Goal: Find specific page/section: Find specific page/section

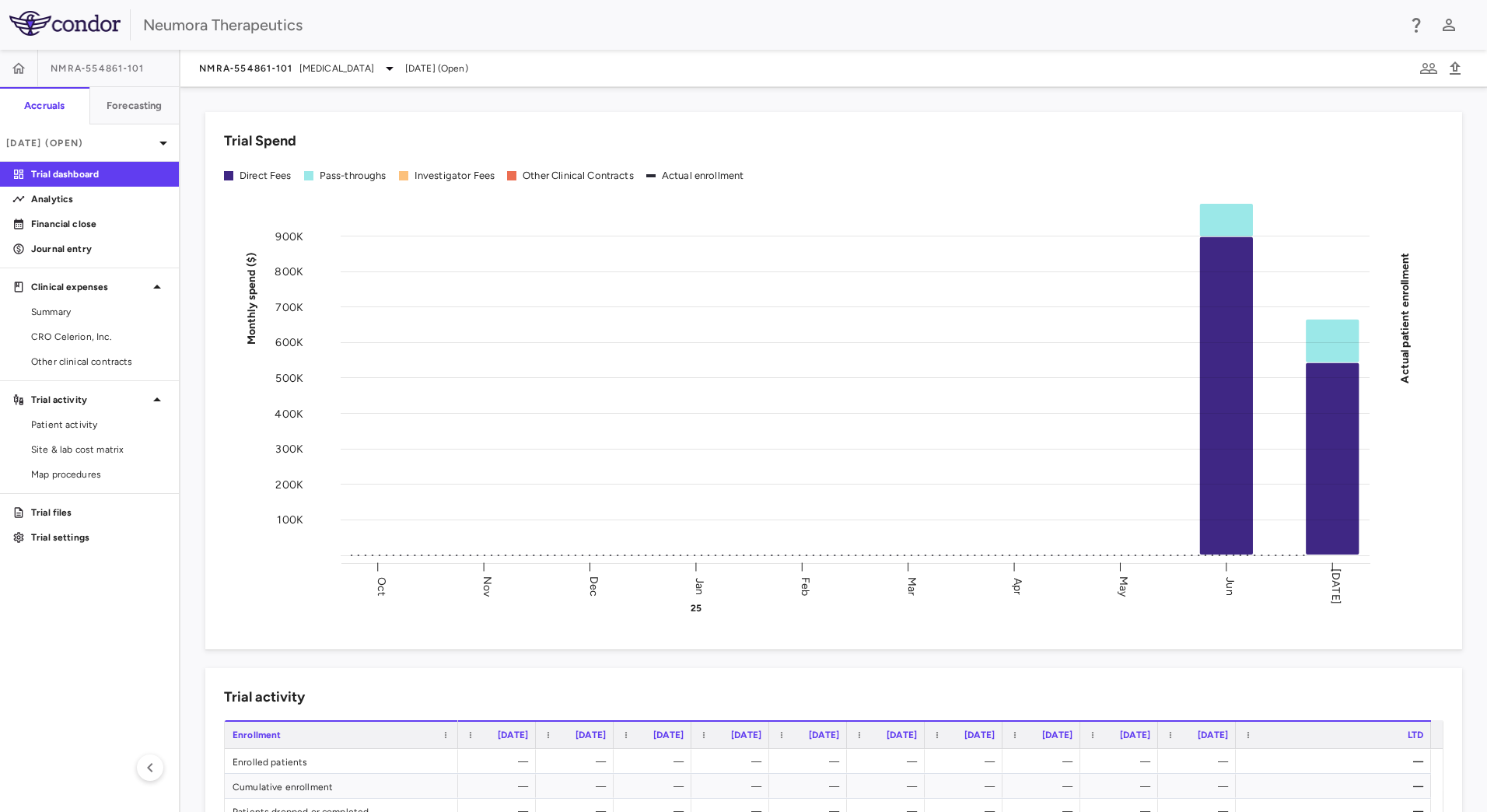
click at [111, 67] on span "NMRA‐554861‐101" at bounding box center [97, 68] width 94 height 12
click at [329, 64] on span "[MEDICAL_DATA]" at bounding box center [337, 68] width 75 height 14
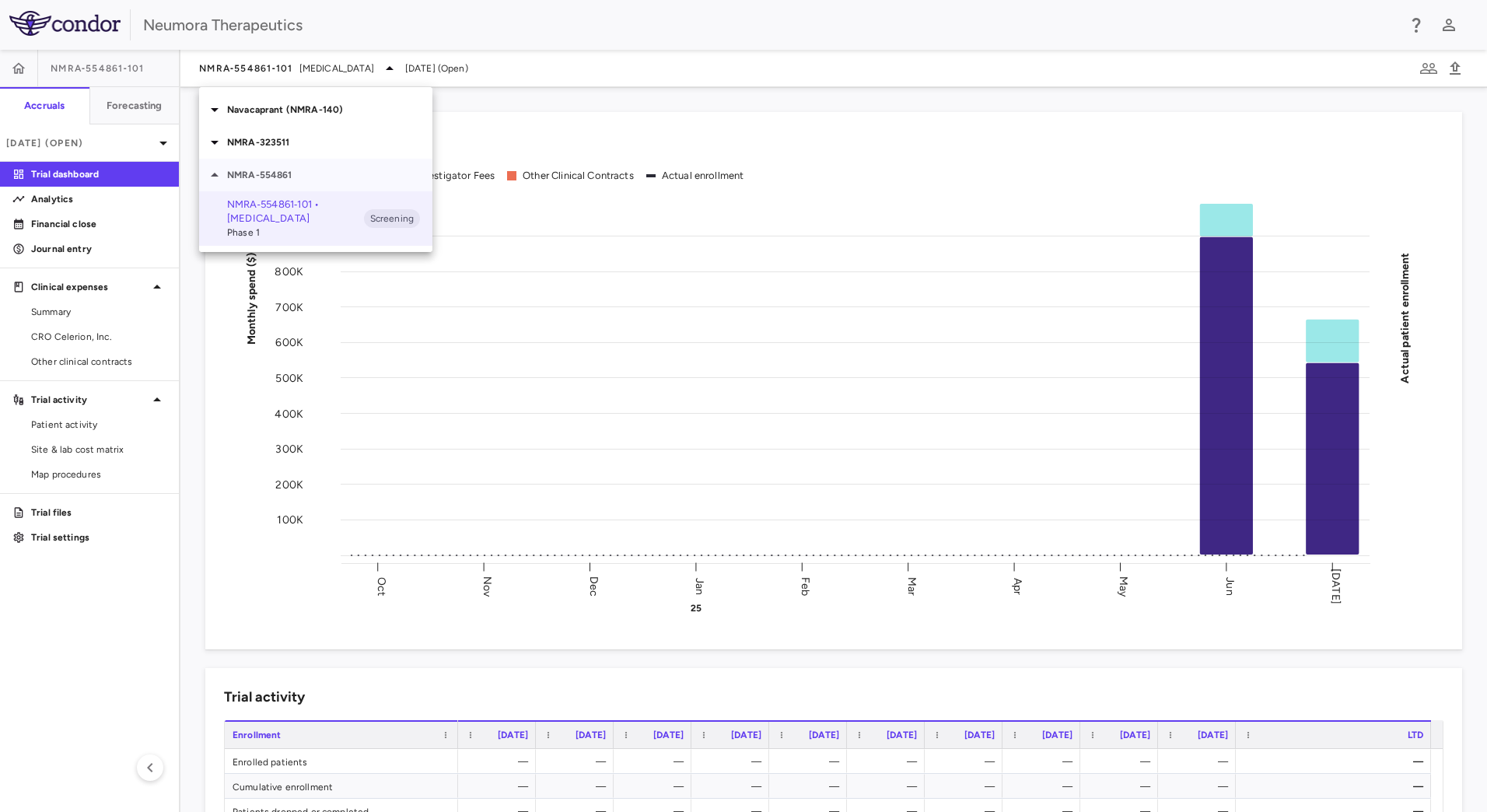
click at [209, 175] on icon at bounding box center [214, 175] width 19 height 19
click at [213, 145] on icon at bounding box center [214, 142] width 19 height 19
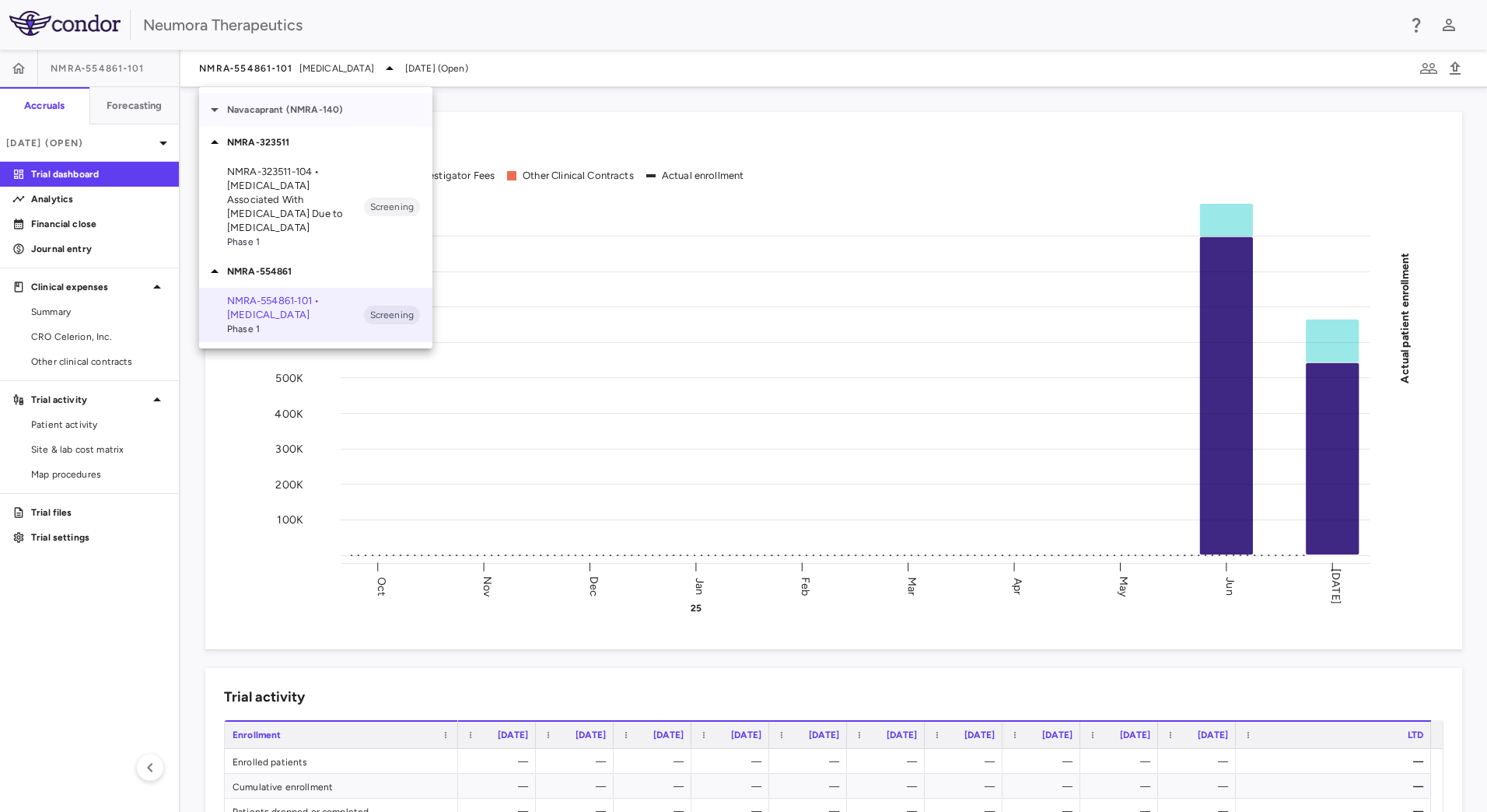
click at [217, 107] on icon at bounding box center [214, 109] width 19 height 19
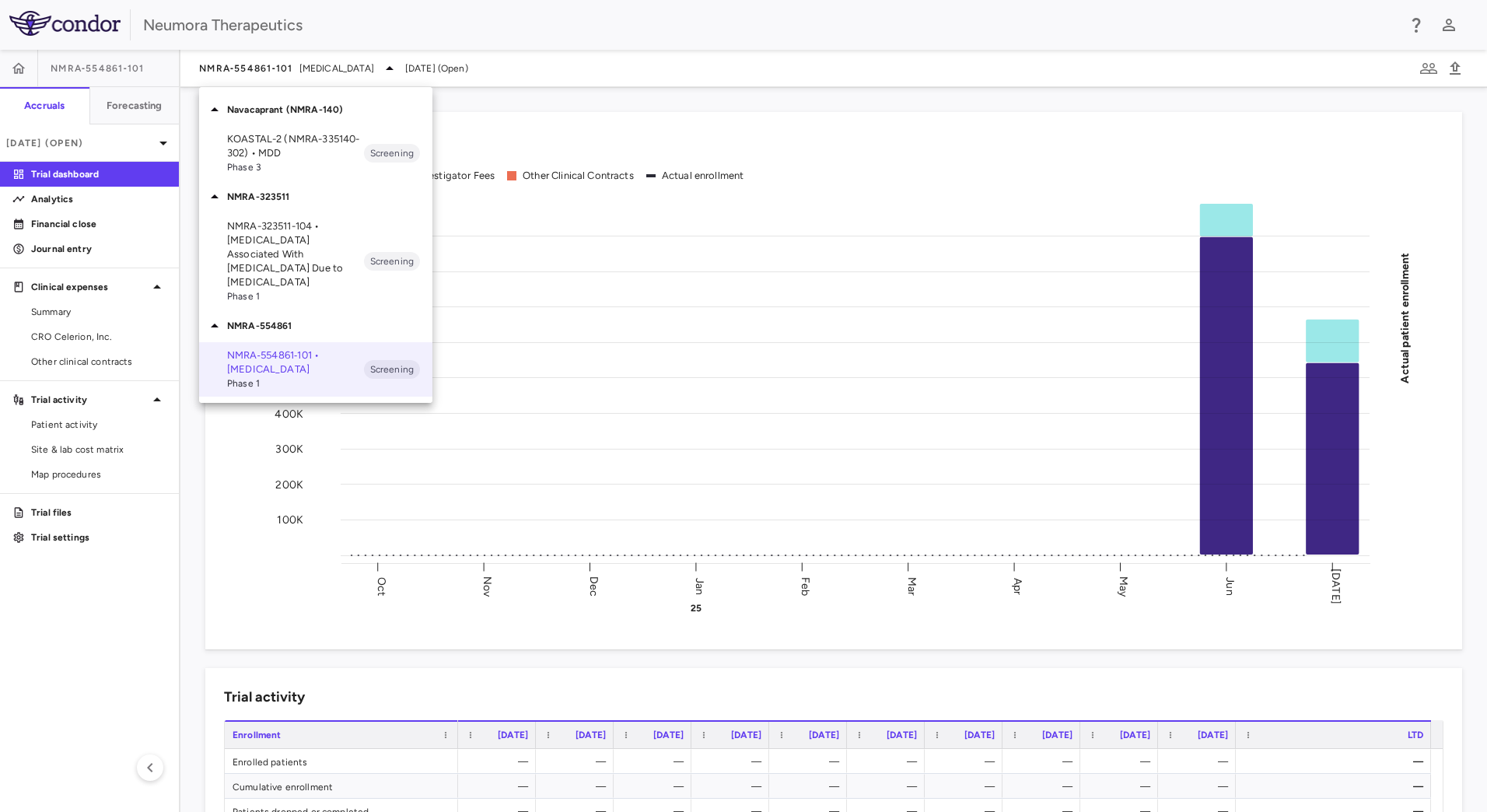
click at [218, 316] on icon at bounding box center [214, 325] width 19 height 19
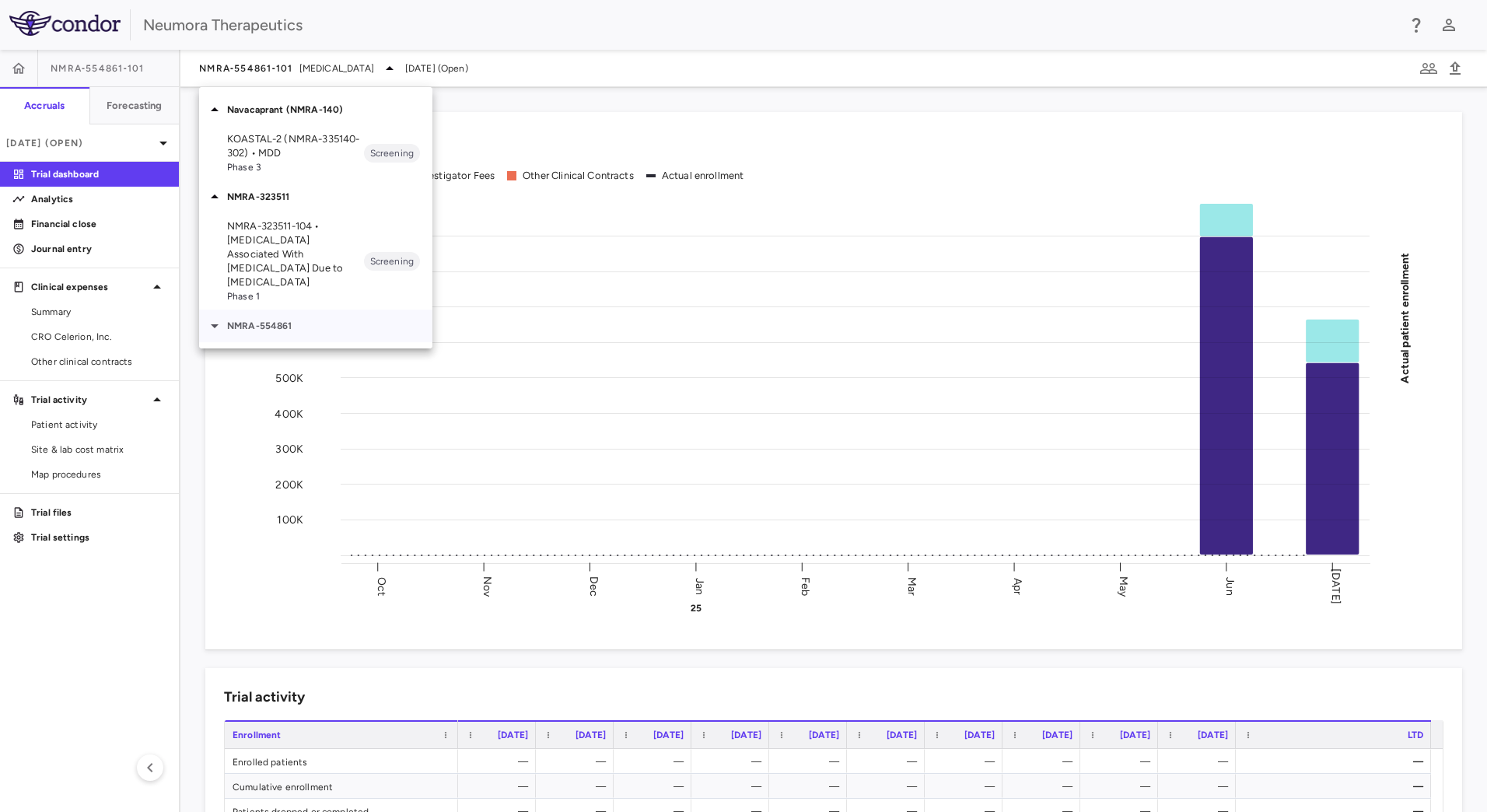
click at [218, 324] on icon at bounding box center [215, 326] width 8 height 4
